Goal: Task Accomplishment & Management: Complete application form

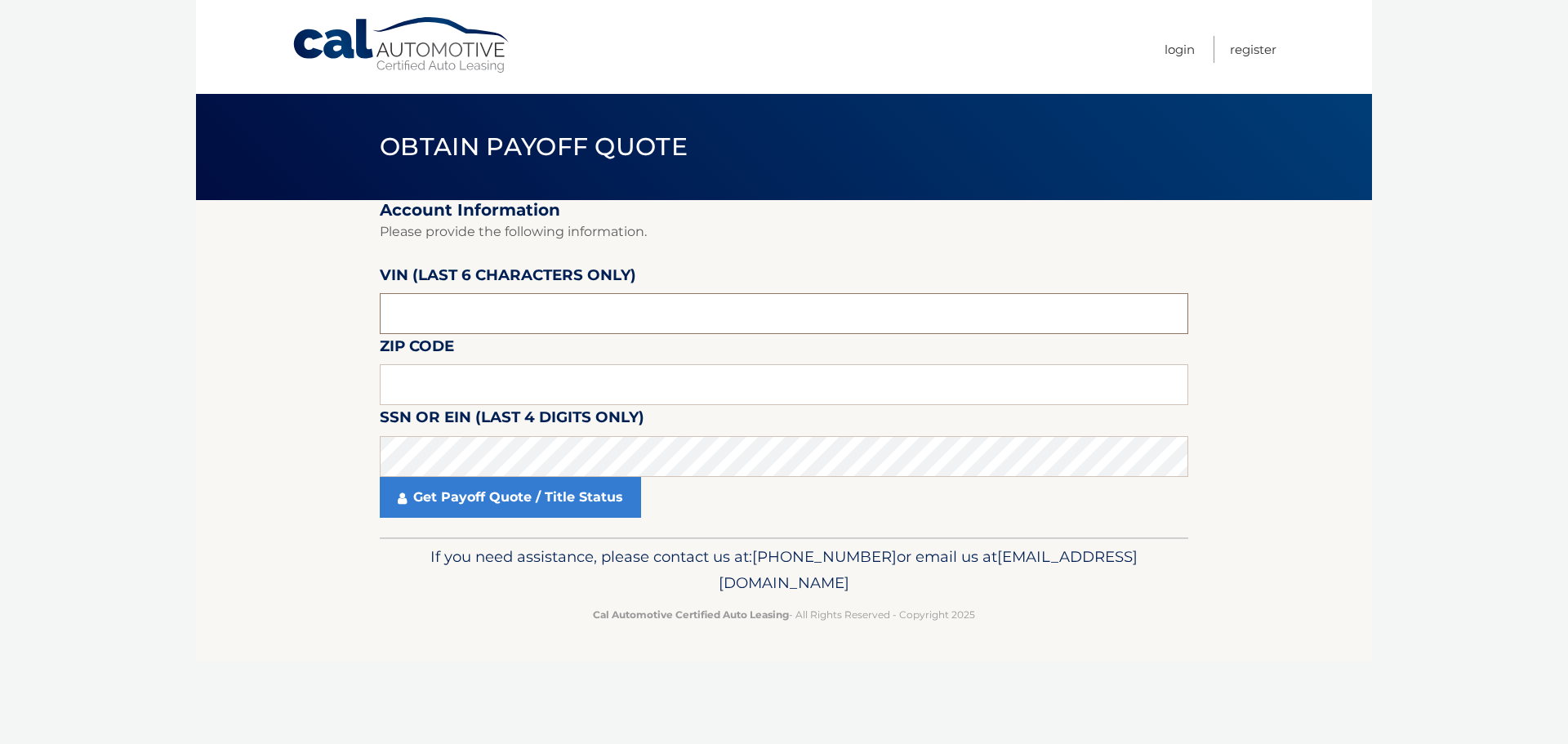
click at [427, 312] on input "text" at bounding box center [783, 314] width 809 height 41
click at [451, 314] on input "text" at bounding box center [783, 314] width 809 height 41
paste input "391632"
type input "391632"
click at [476, 395] on input "text" at bounding box center [783, 385] width 809 height 41
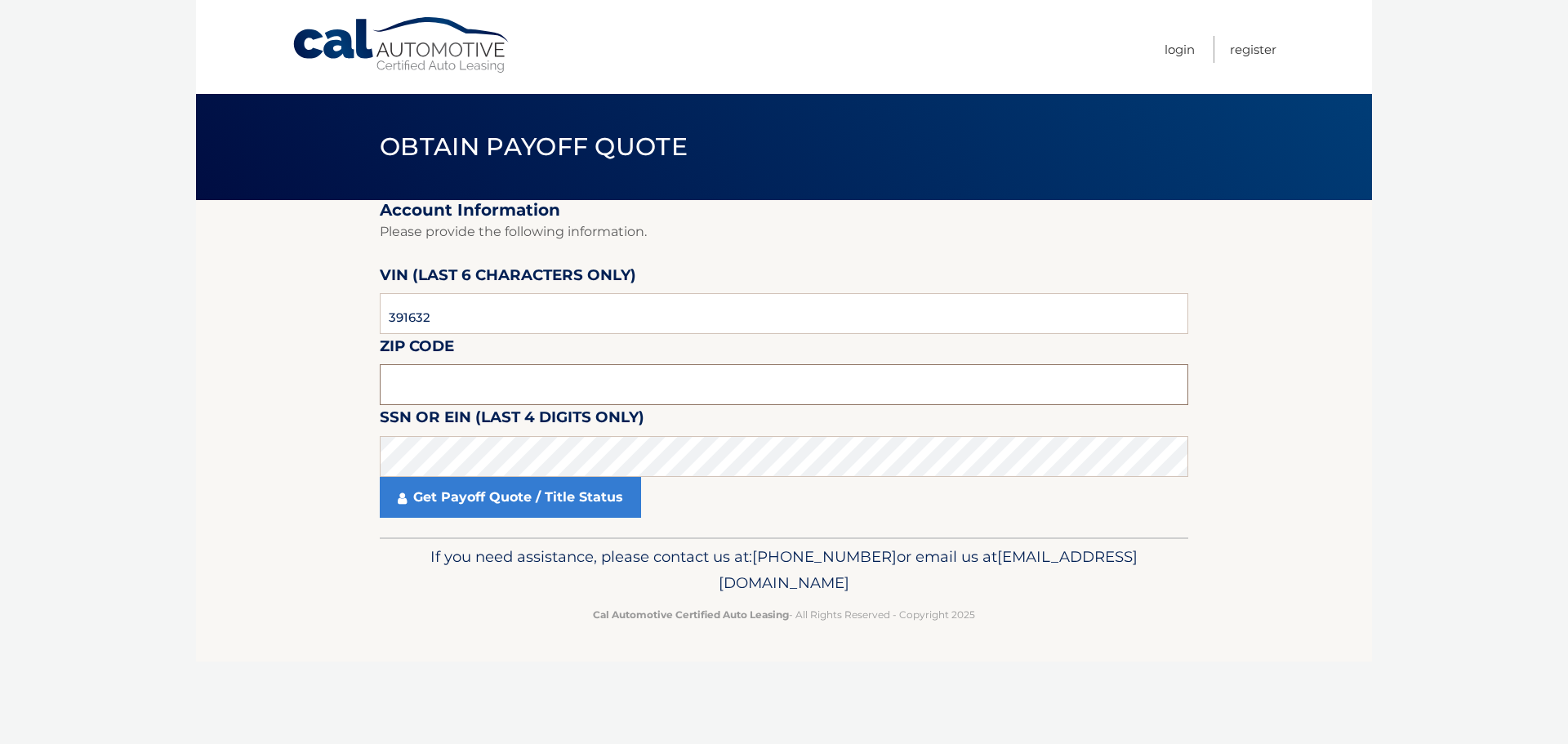
click at [494, 383] on input "text" at bounding box center [783, 385] width 809 height 41
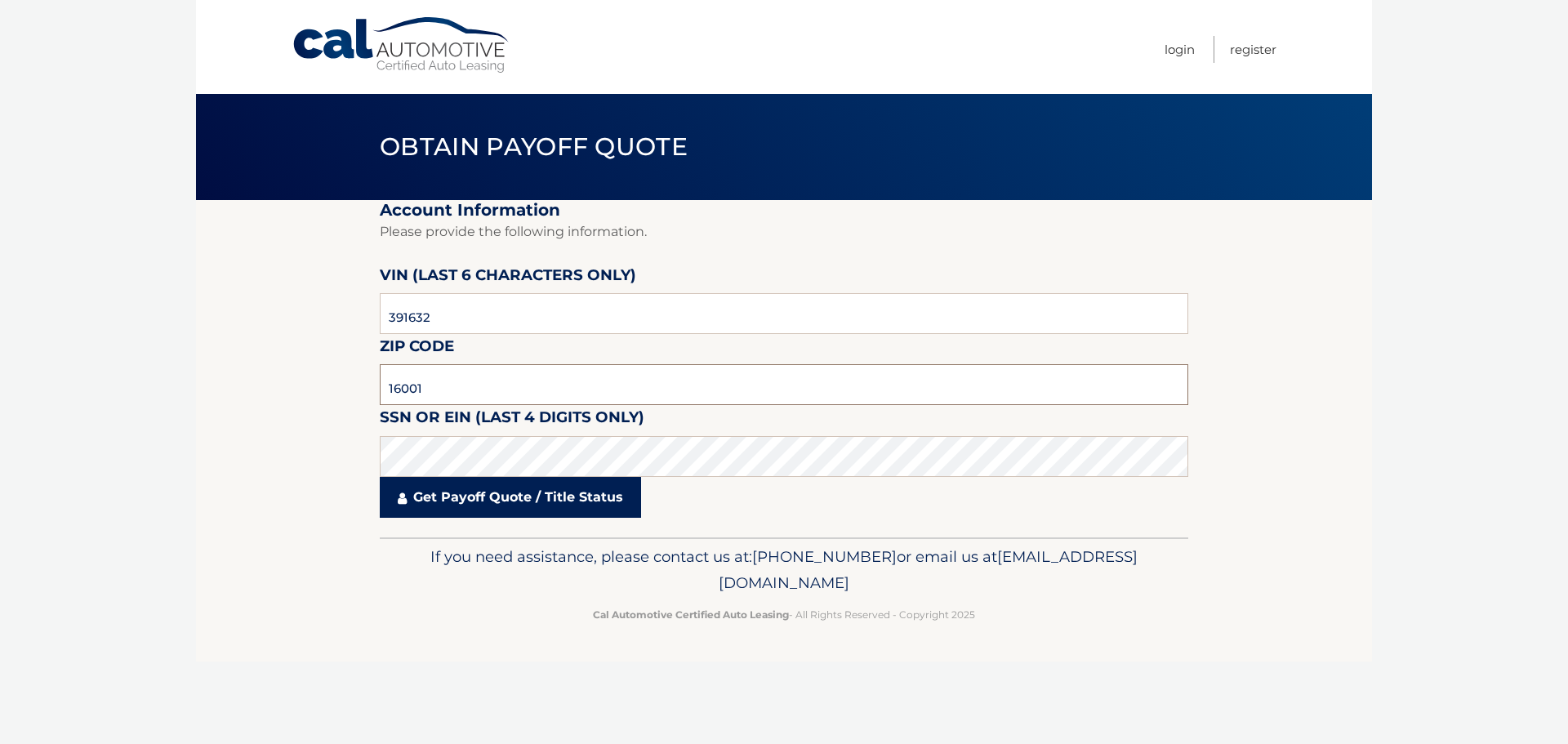
type input "16001"
click at [489, 494] on link "Get Payoff Quote / Title Status" at bounding box center [510, 498] width 262 height 41
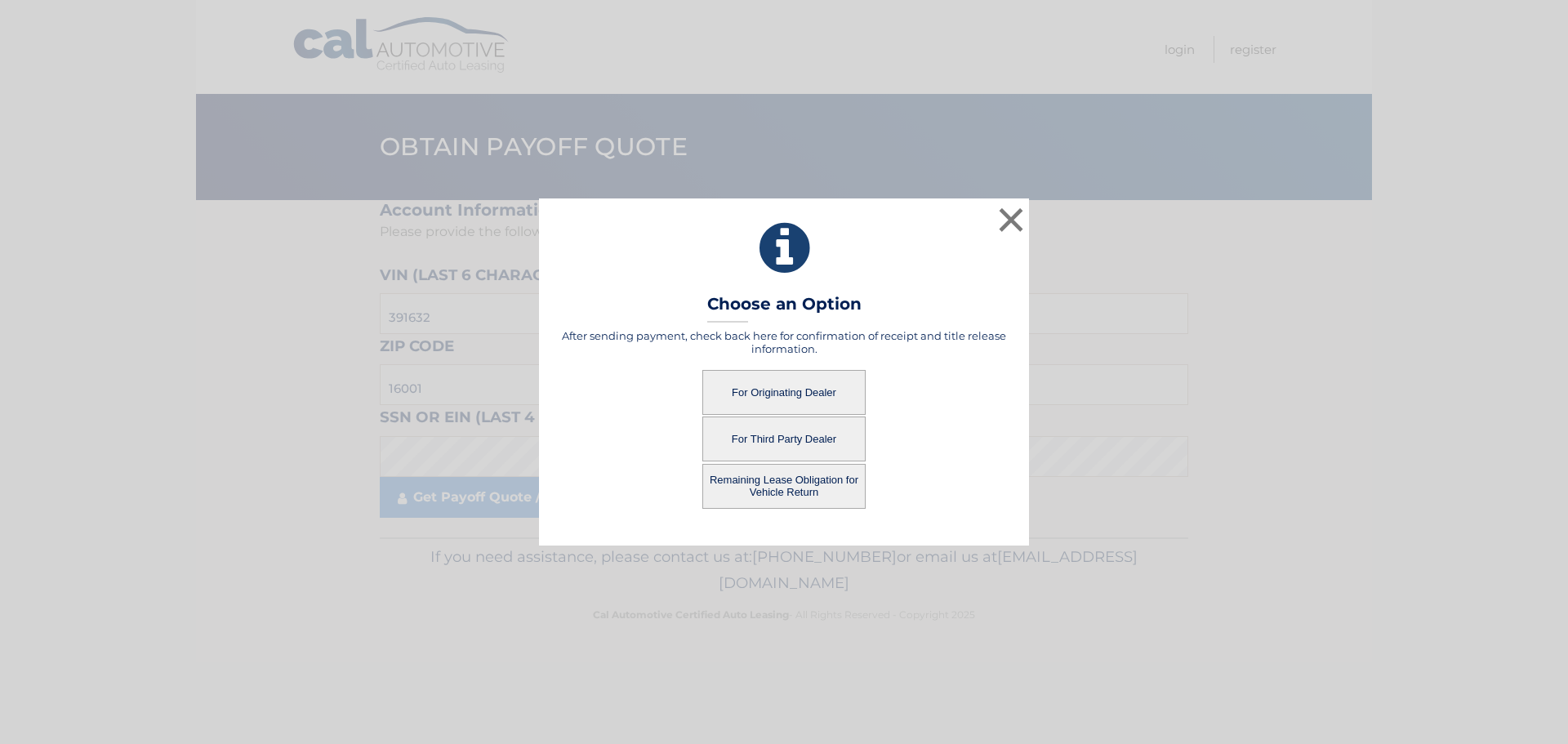
click at [768, 435] on button "For Third Party Dealer" at bounding box center [784, 439] width 163 height 45
click at [786, 441] on button "For Third Party Dealer" at bounding box center [784, 439] width 163 height 45
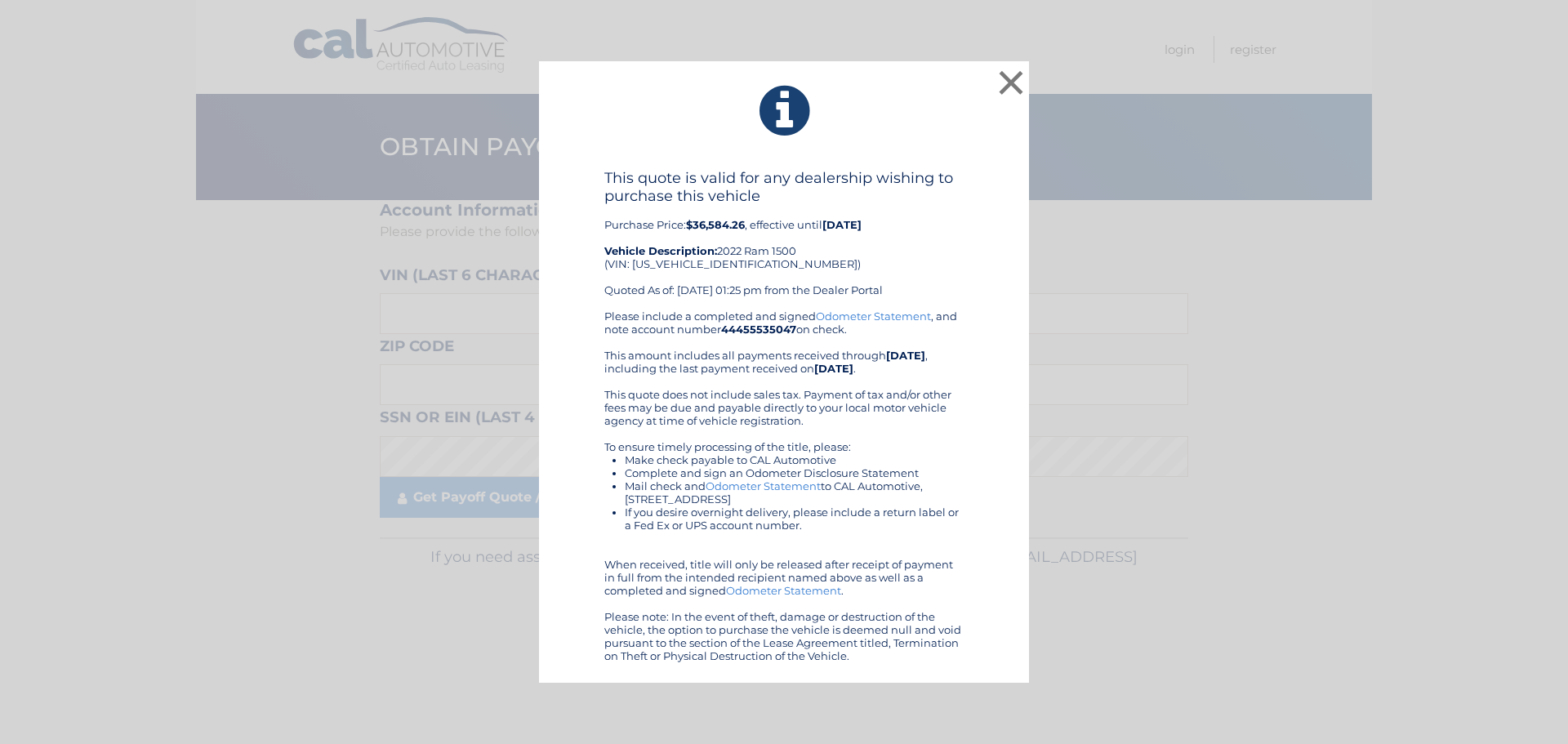
drag, startPoint x: 828, startPoint y: 272, endPoint x: 745, endPoint y: 351, distance: 114.6
click at [745, 351] on div "Please include a completed and signed Odometer Statement , and note account num…" at bounding box center [783, 486] width 360 height 353
click at [1009, 86] on button "×" at bounding box center [1011, 82] width 33 height 33
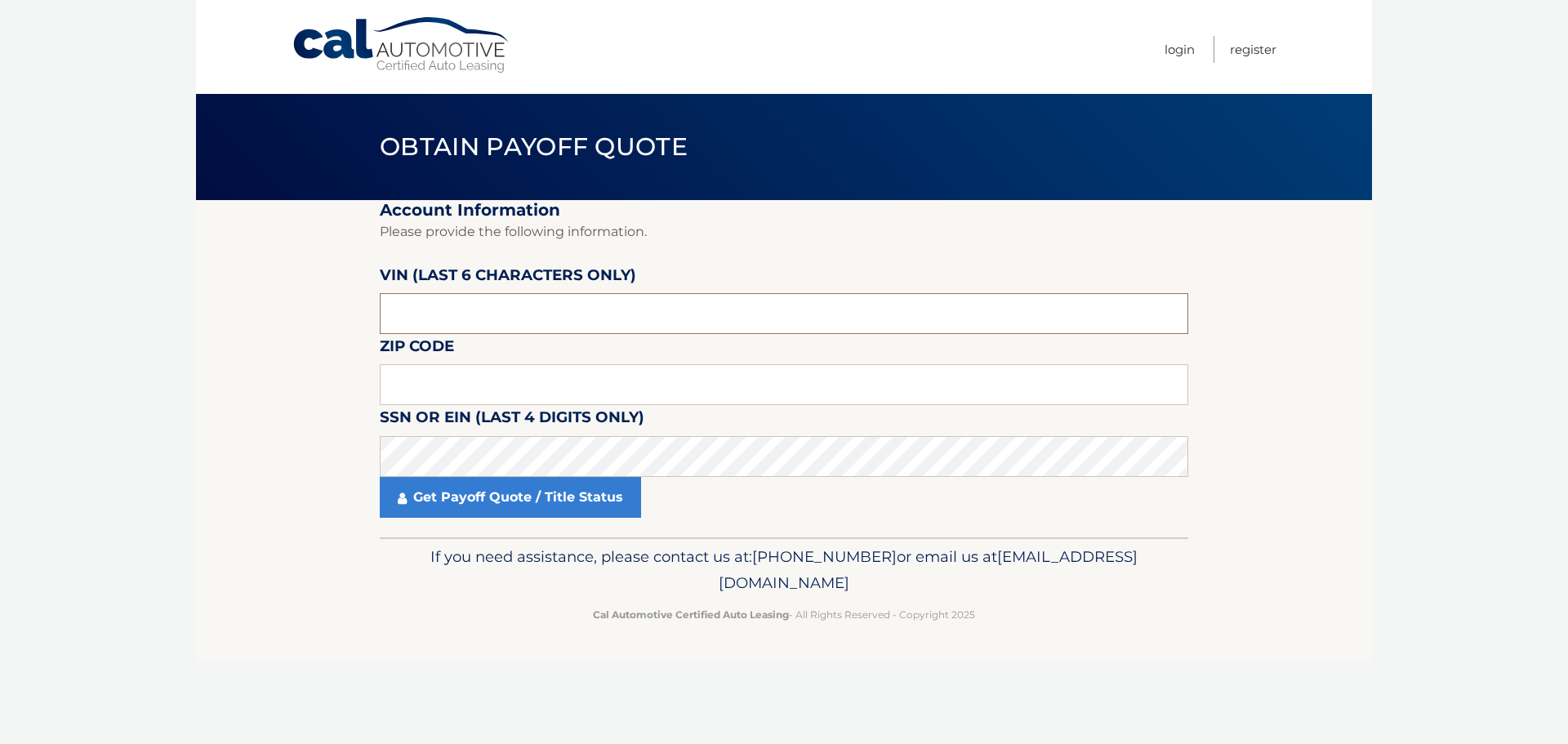
paste input "1C6SRF"
drag, startPoint x: 437, startPoint y: 312, endPoint x: 336, endPoint y: 317, distance: 101.1
click at [339, 314] on section "Account Information Please provide the following information. VIN (last 6 chara…" at bounding box center [783, 369] width 1176 height 337
type input "1C6SRF"
click at [442, 300] on input "text" at bounding box center [783, 314] width 809 height 41
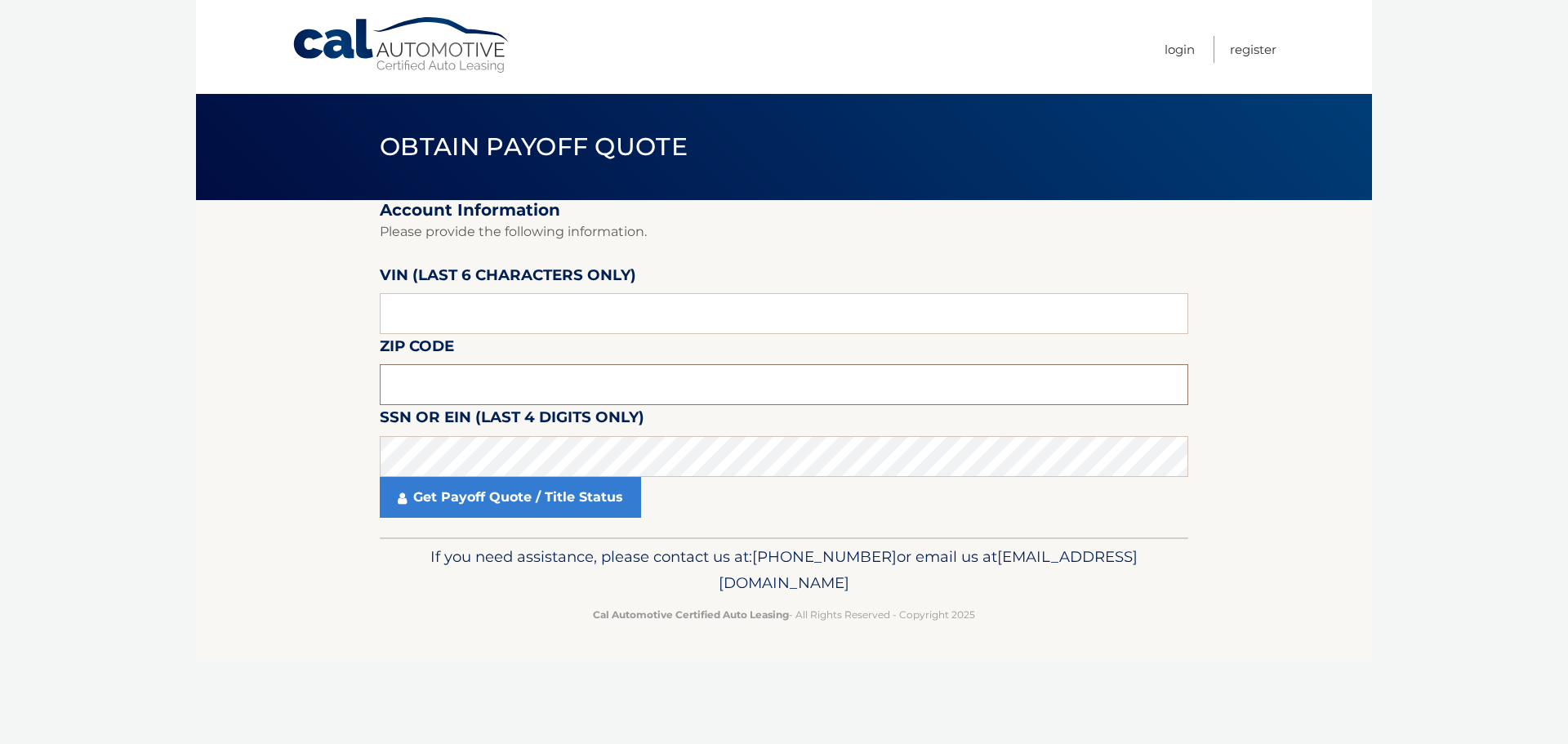
click at [432, 366] on input "text" at bounding box center [783, 385] width 809 height 41
type input "16001"
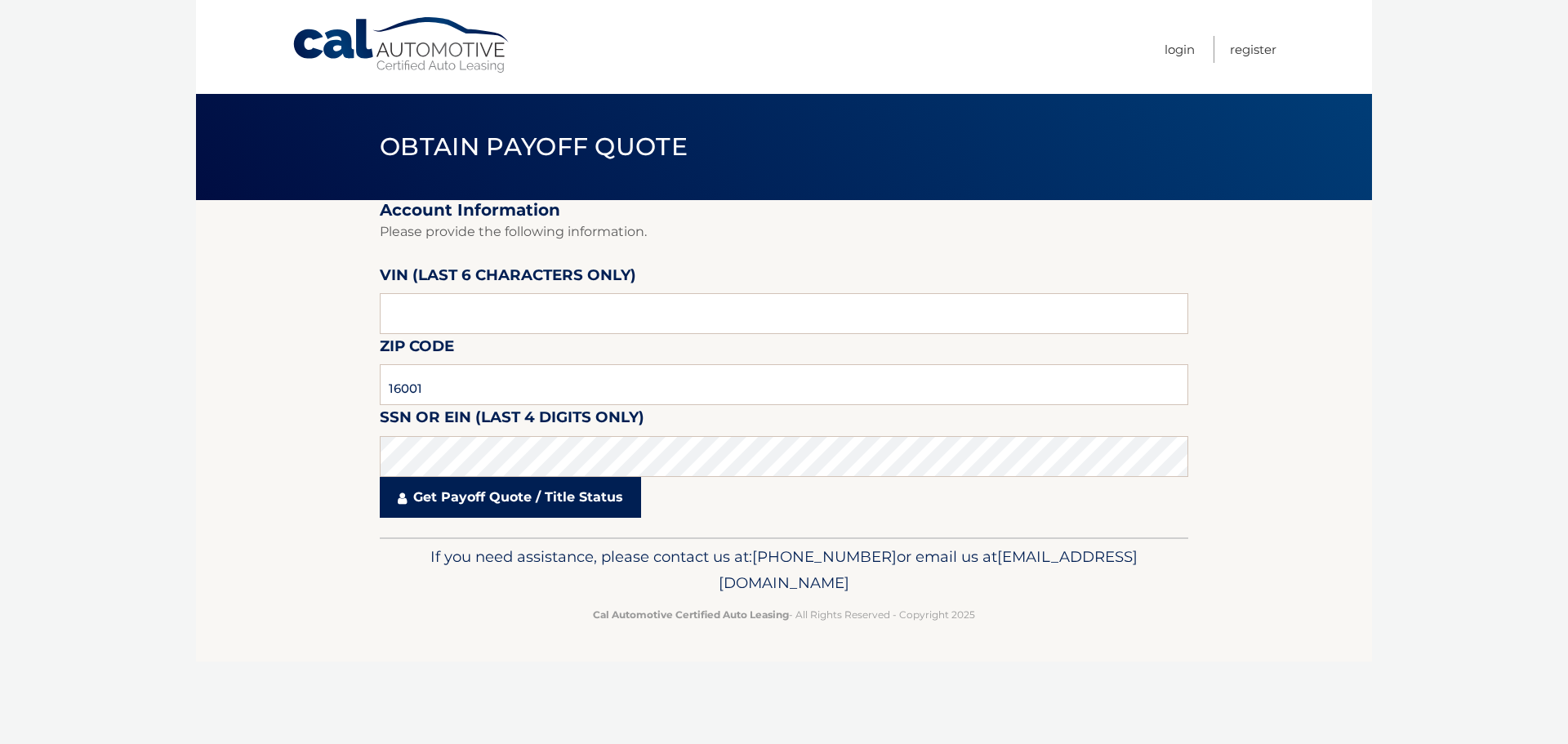
click at [543, 507] on link "Get Payoff Quote / Title Status" at bounding box center [510, 498] width 262 height 41
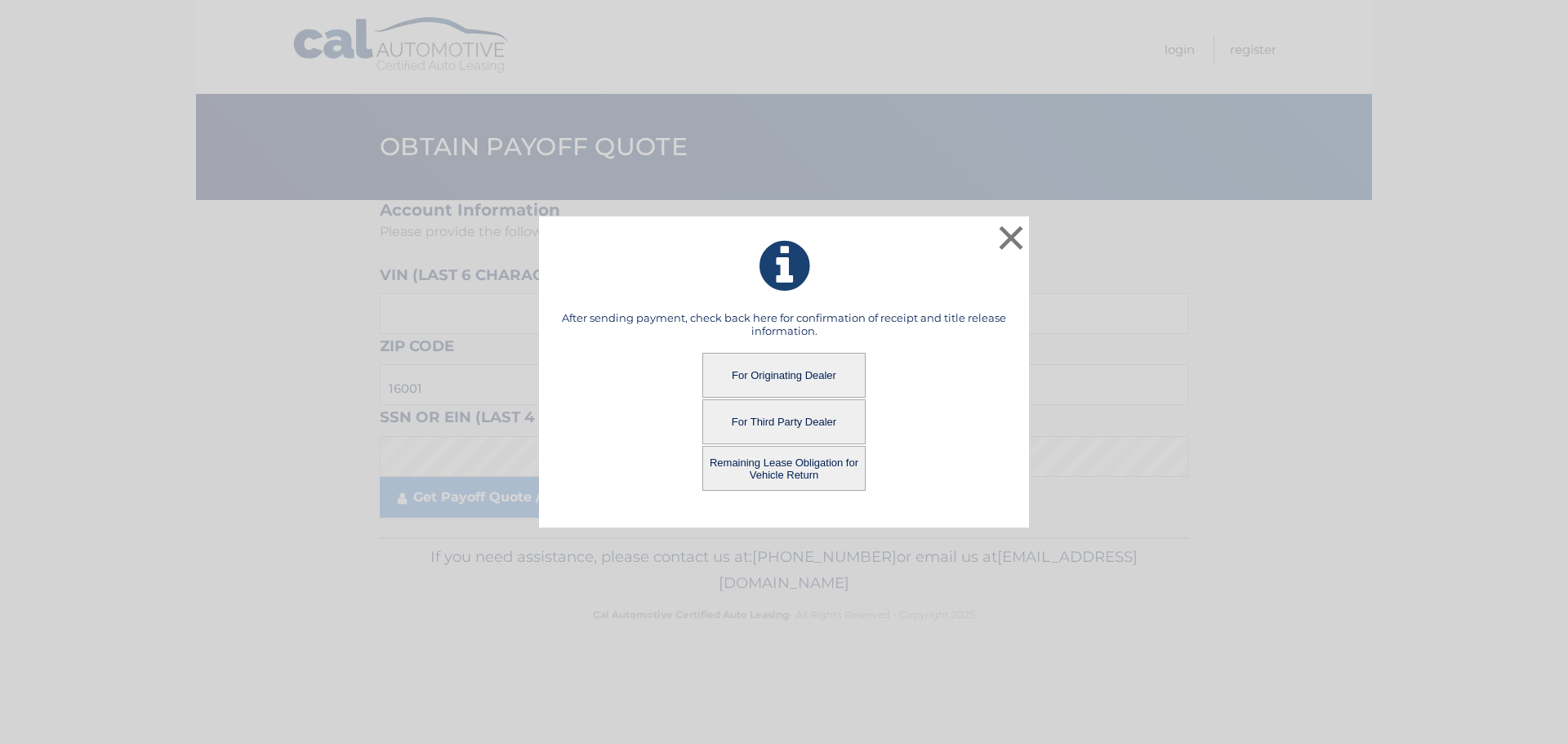
click at [779, 472] on button "Remaining Lease Obligation for Vehicle Return" at bounding box center [784, 468] width 163 height 45
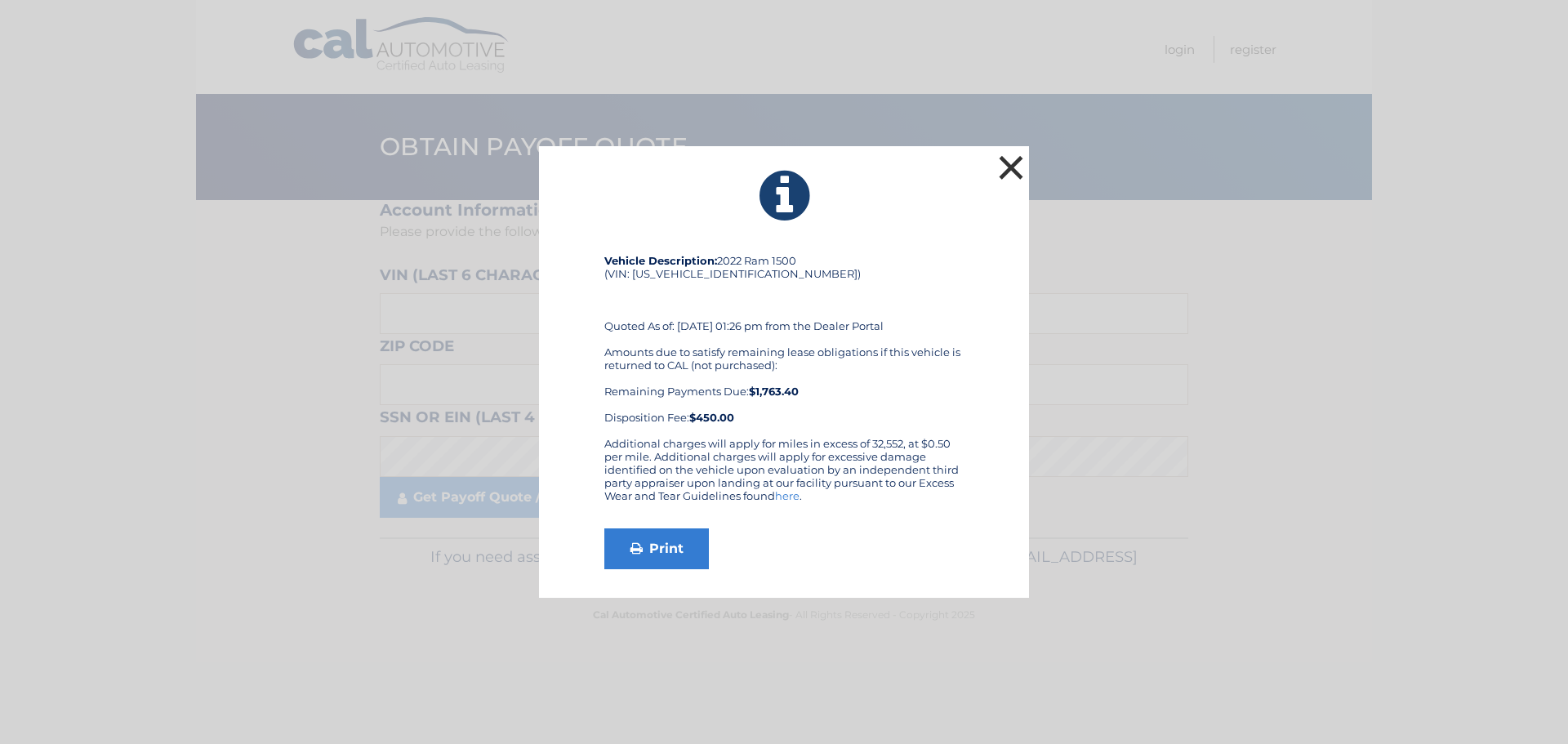
click at [1011, 163] on button "×" at bounding box center [1011, 168] width 33 height 33
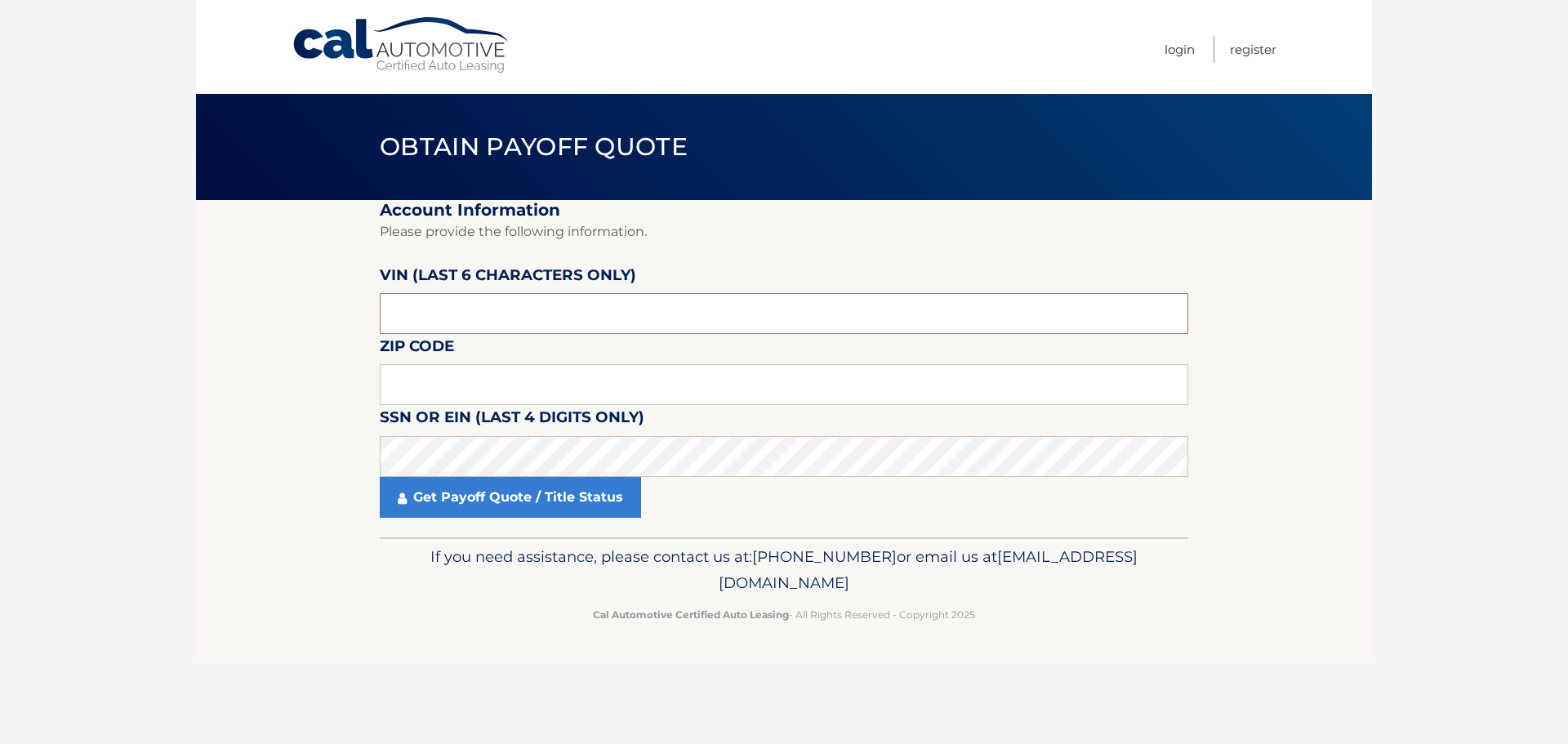
click at [442, 311] on input "text" at bounding box center [783, 314] width 809 height 41
click at [434, 409] on label "SSN or EIN (last 4 digits only)" at bounding box center [512, 420] width 265 height 30
click at [434, 384] on input "text" at bounding box center [783, 385] width 809 height 41
type input "16001"
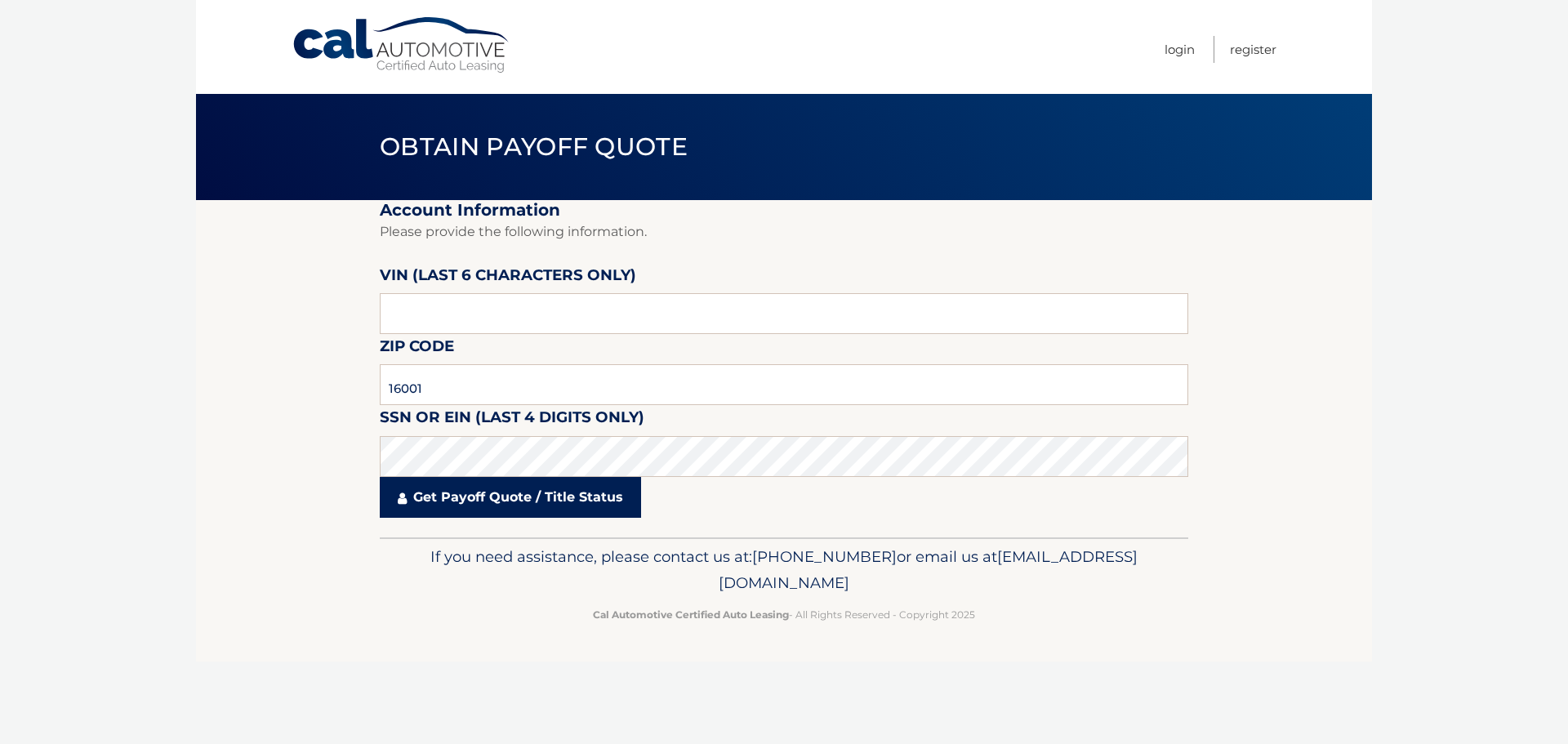
click at [509, 486] on link "Get Payoff Quote / Title Status" at bounding box center [510, 498] width 262 height 41
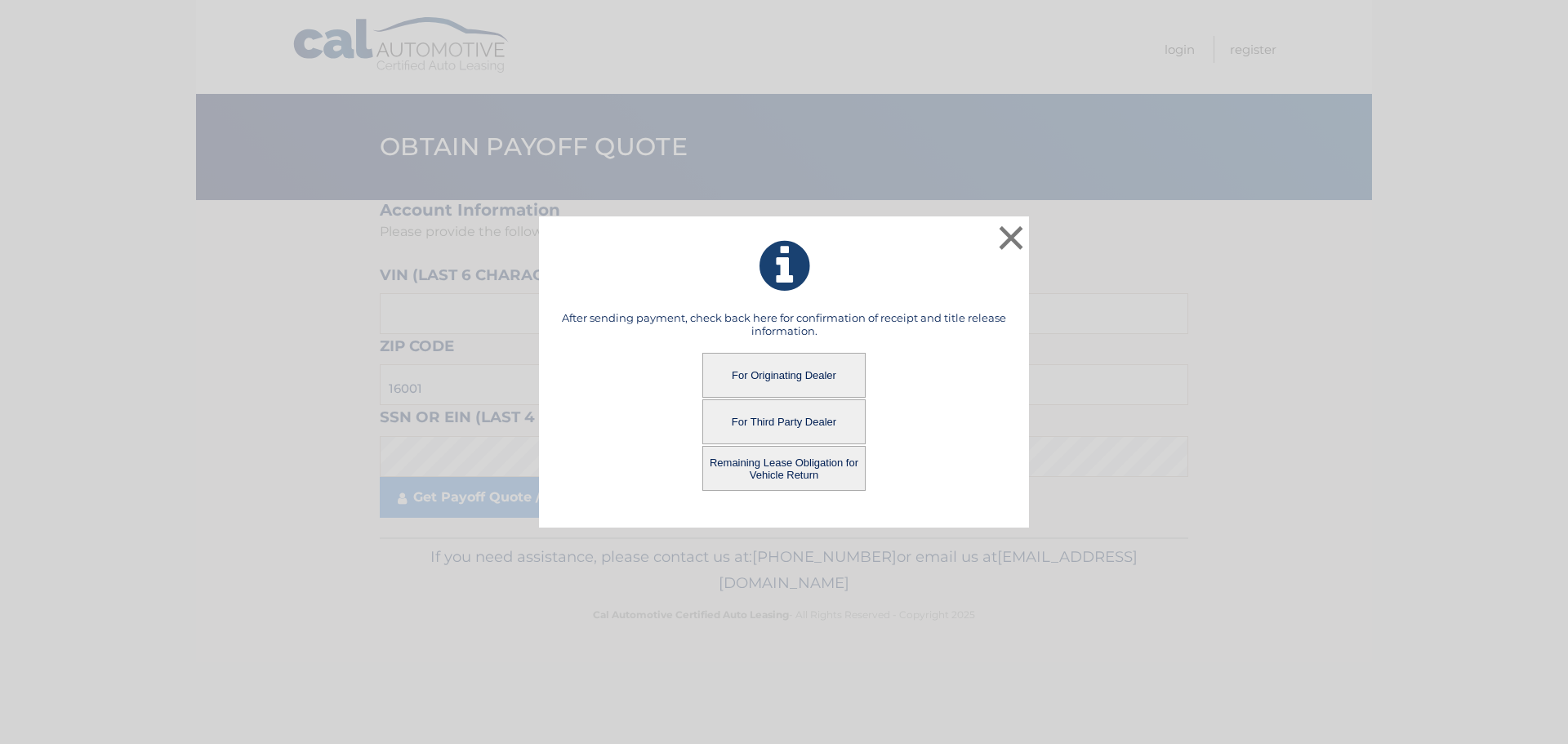
click at [753, 365] on button "For Originating Dealer" at bounding box center [784, 375] width 163 height 45
click at [805, 371] on button "For Originating Dealer" at bounding box center [784, 375] width 163 height 45
click at [786, 375] on button "For Originating Dealer" at bounding box center [784, 375] width 163 height 45
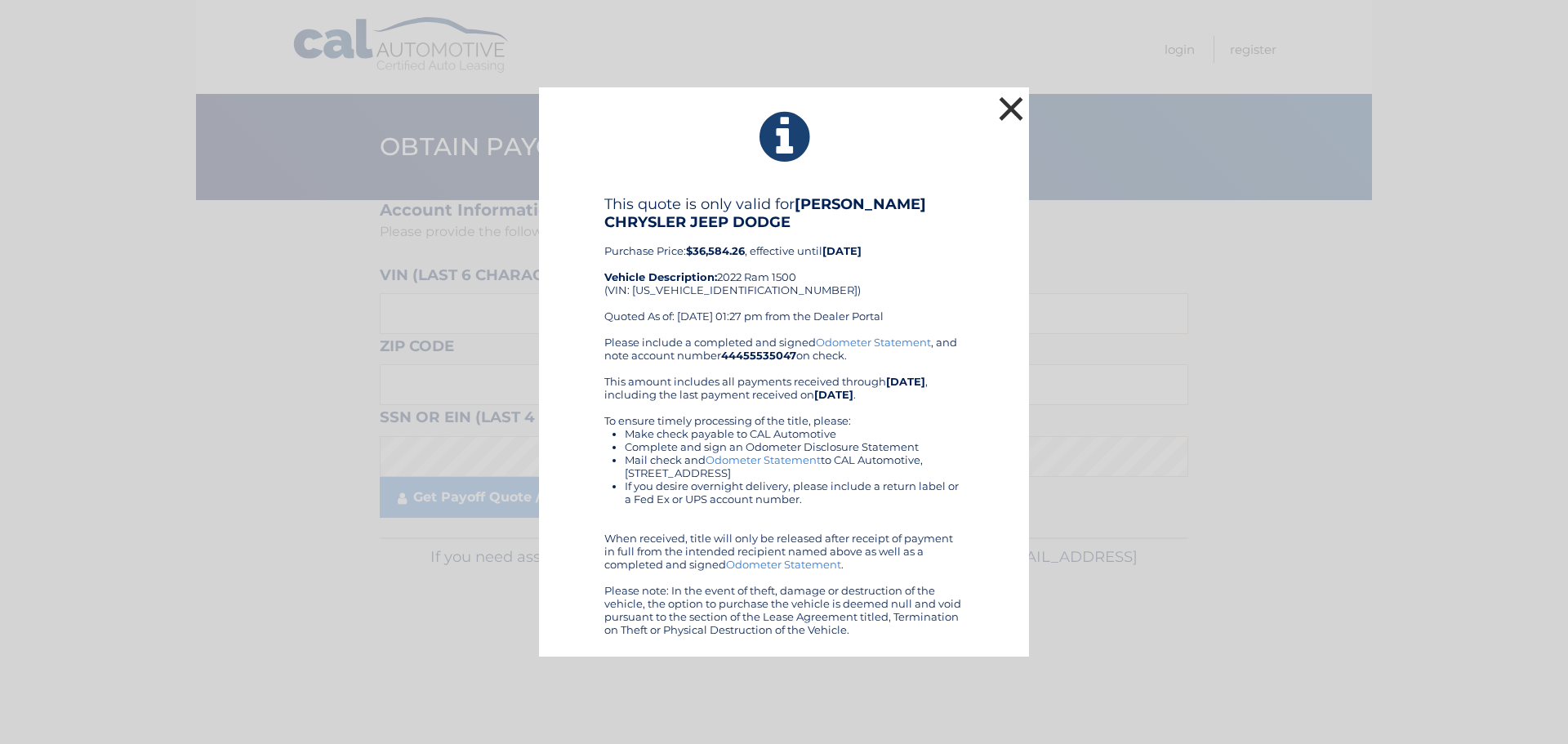
click at [1013, 111] on button "×" at bounding box center [1011, 109] width 33 height 33
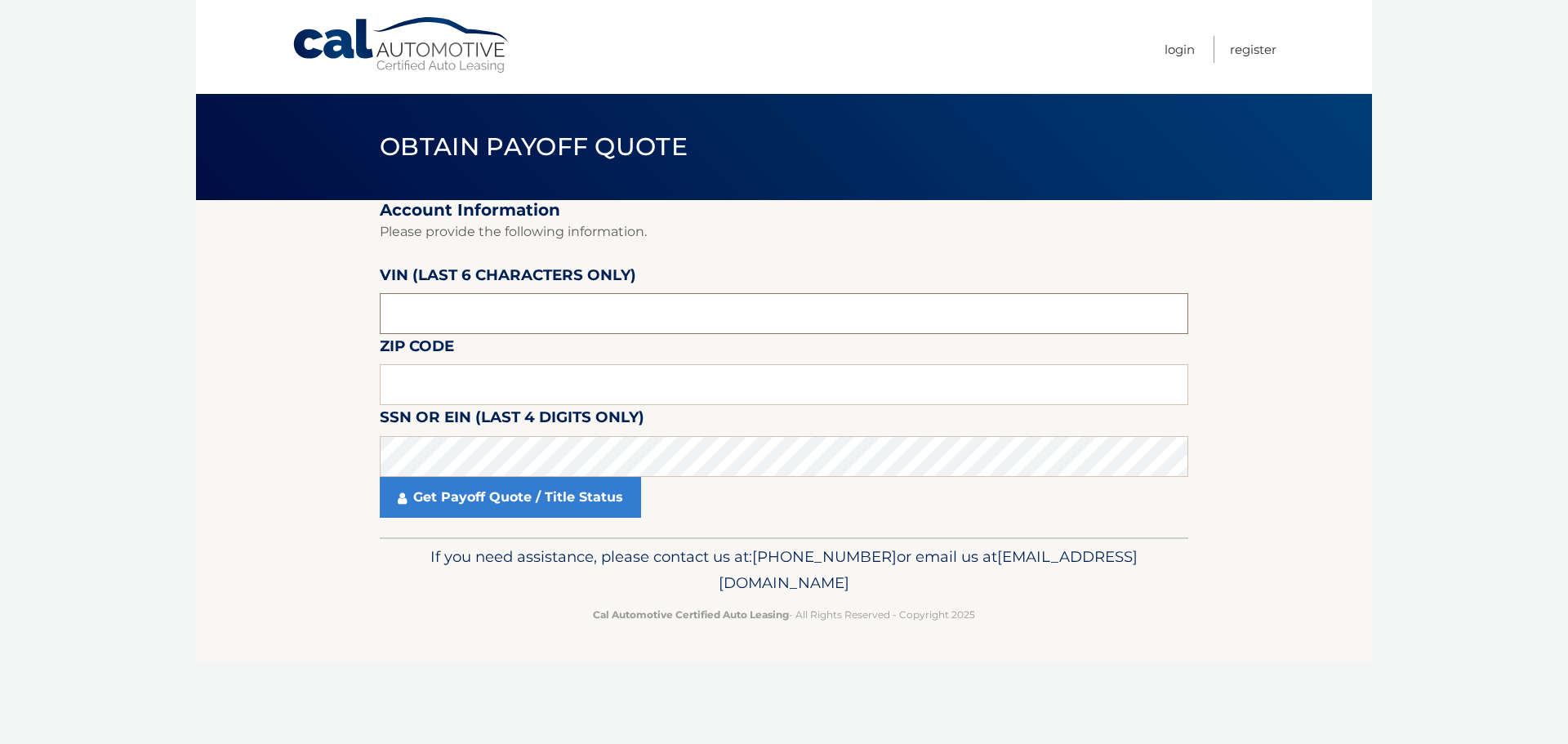
click at [421, 305] on input "text" at bounding box center [783, 314] width 809 height 41
click at [457, 384] on input "text" at bounding box center [783, 385] width 809 height 41
type input "16001"
click at [514, 522] on fieldset "Account Information Please provide the following information. VIN (last 6 chara…" at bounding box center [783, 369] width 809 height 337
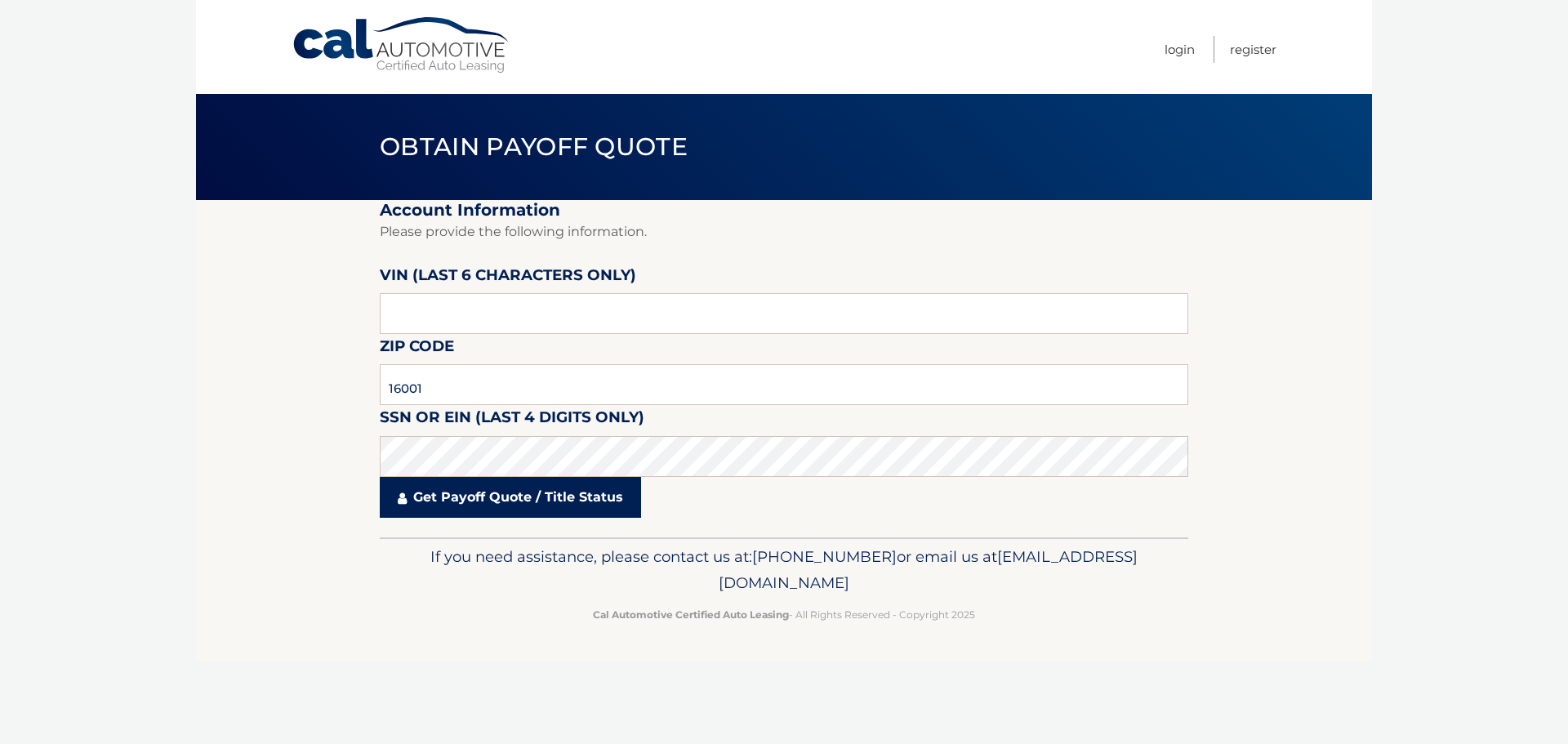
click at [514, 501] on link "Get Payoff Quote / Title Status" at bounding box center [510, 498] width 262 height 41
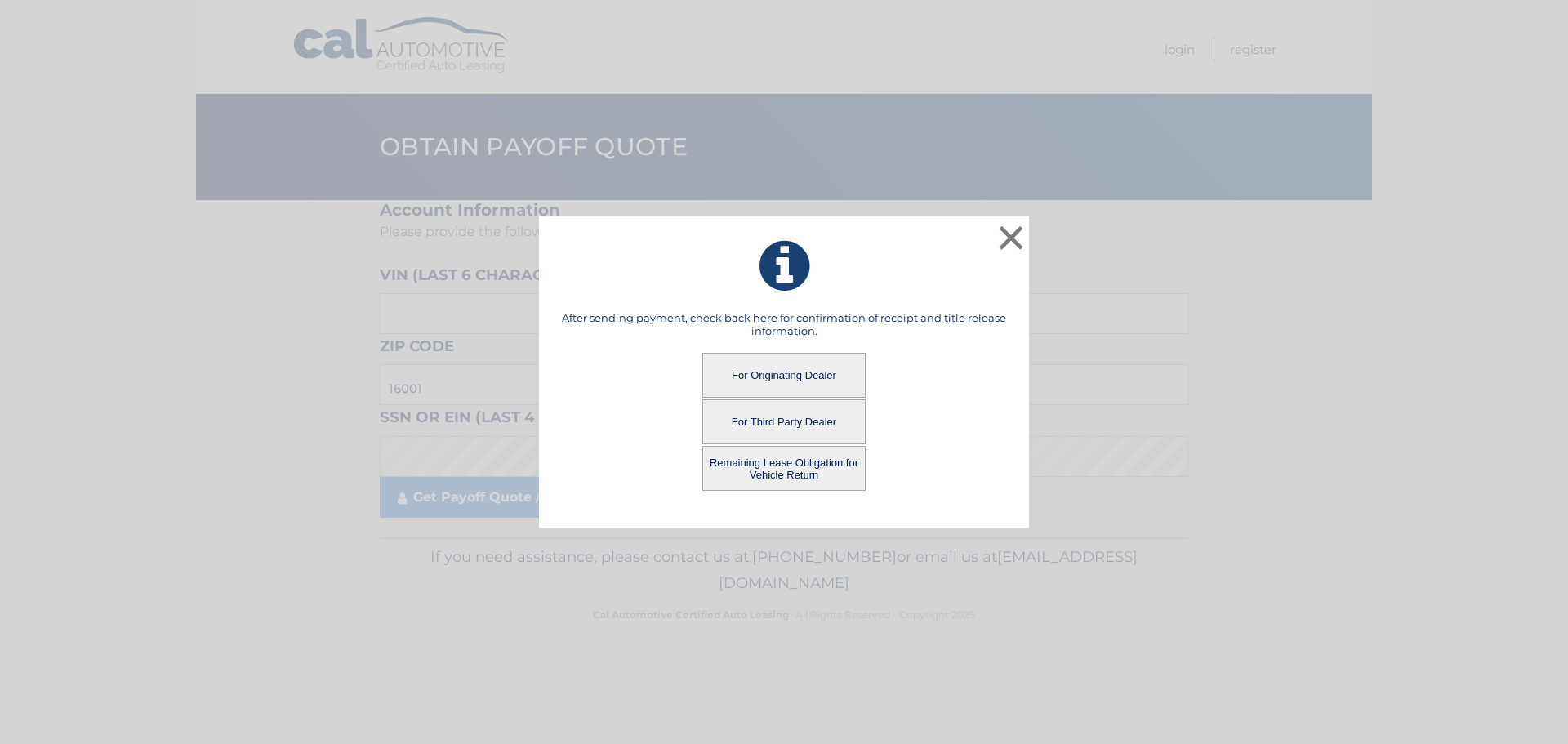
click at [749, 412] on button "For Third Party Dealer" at bounding box center [784, 421] width 163 height 45
click at [805, 412] on button "For Third Party Dealer" at bounding box center [784, 421] width 163 height 45
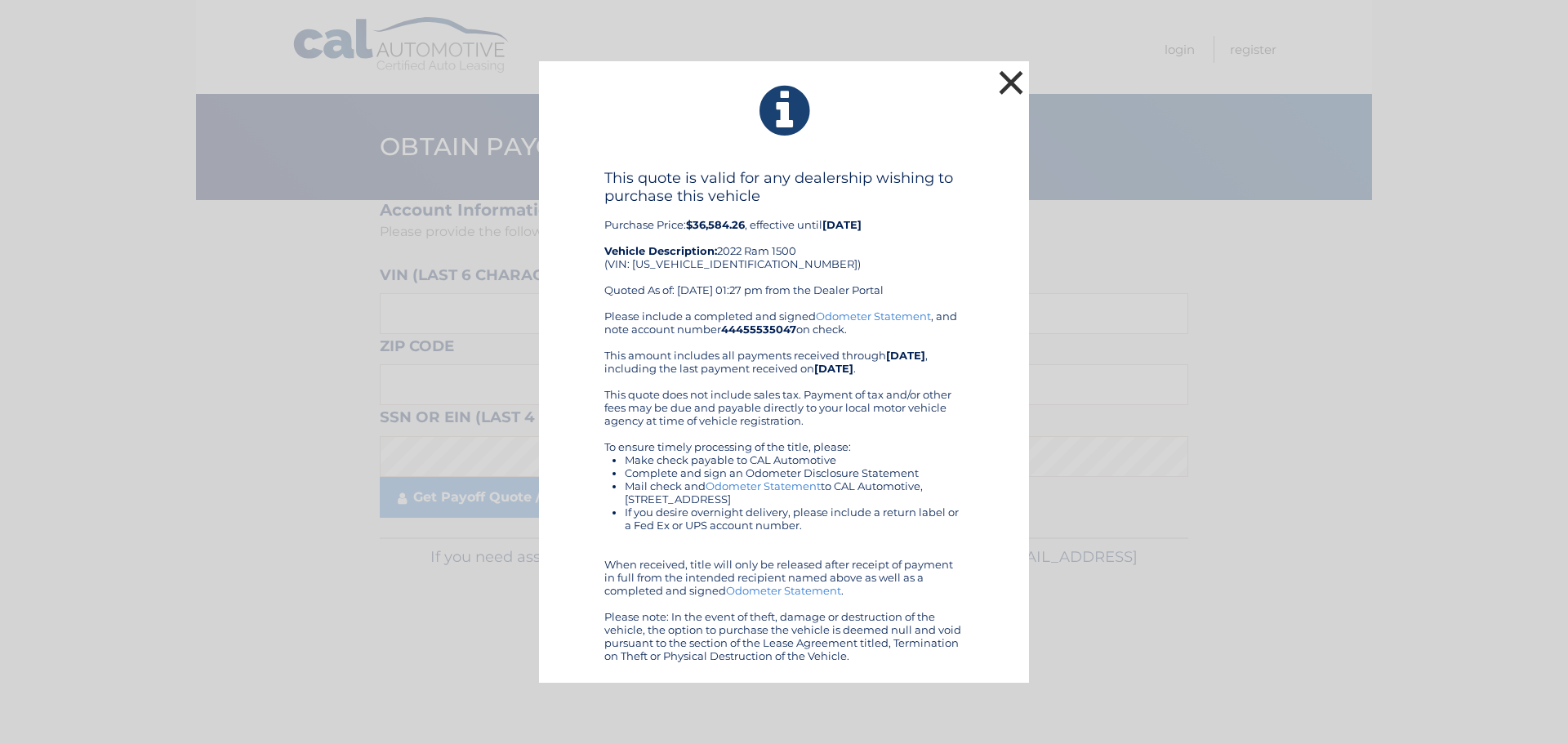
click at [1009, 83] on button "×" at bounding box center [1011, 82] width 33 height 33
